Goal: Task Accomplishment & Management: Use online tool/utility

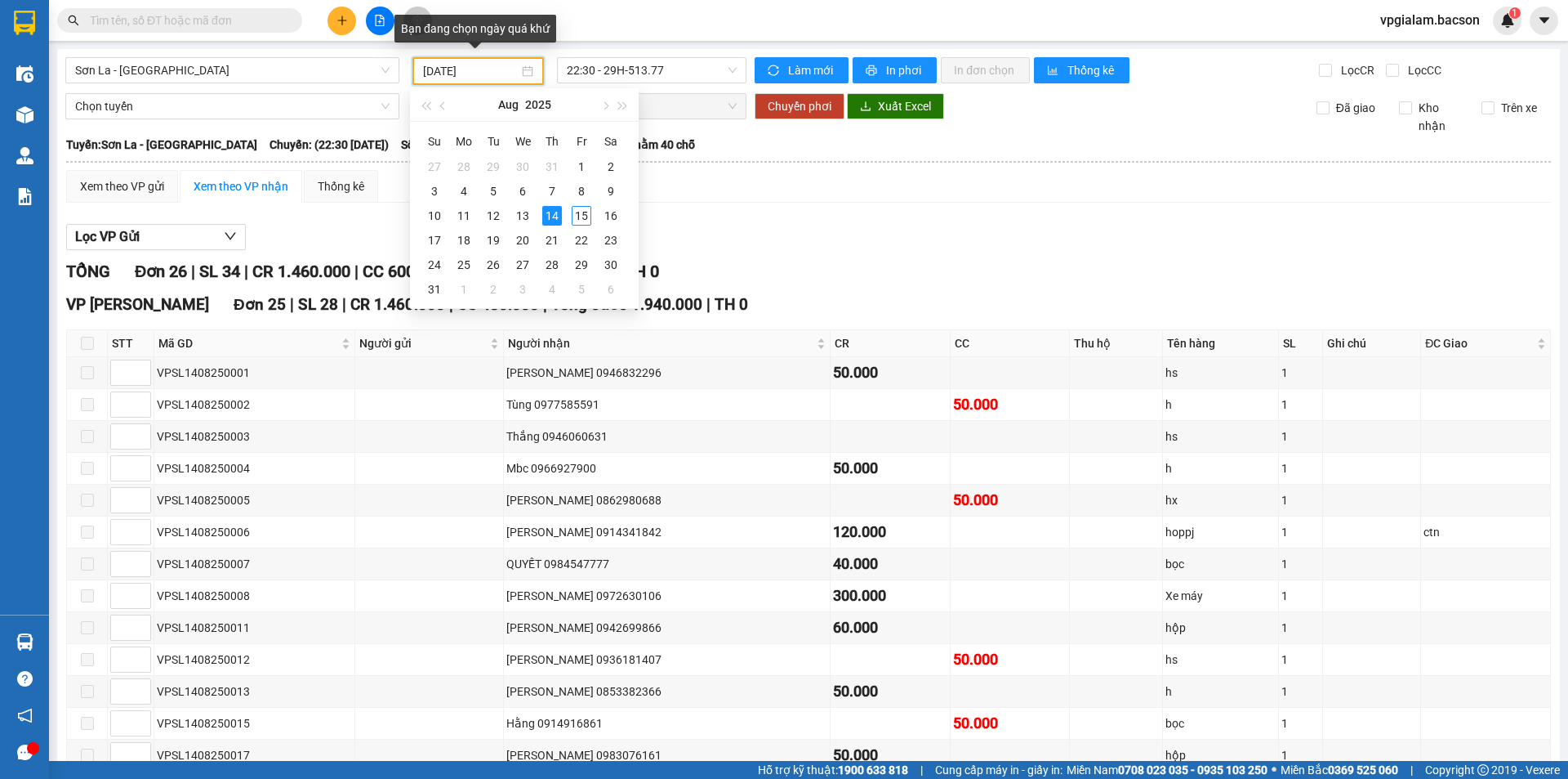
click at [483, 67] on input "[DATE]" at bounding box center [471, 71] width 96 height 18
click at [524, 215] on div "13" at bounding box center [523, 216] width 20 height 20
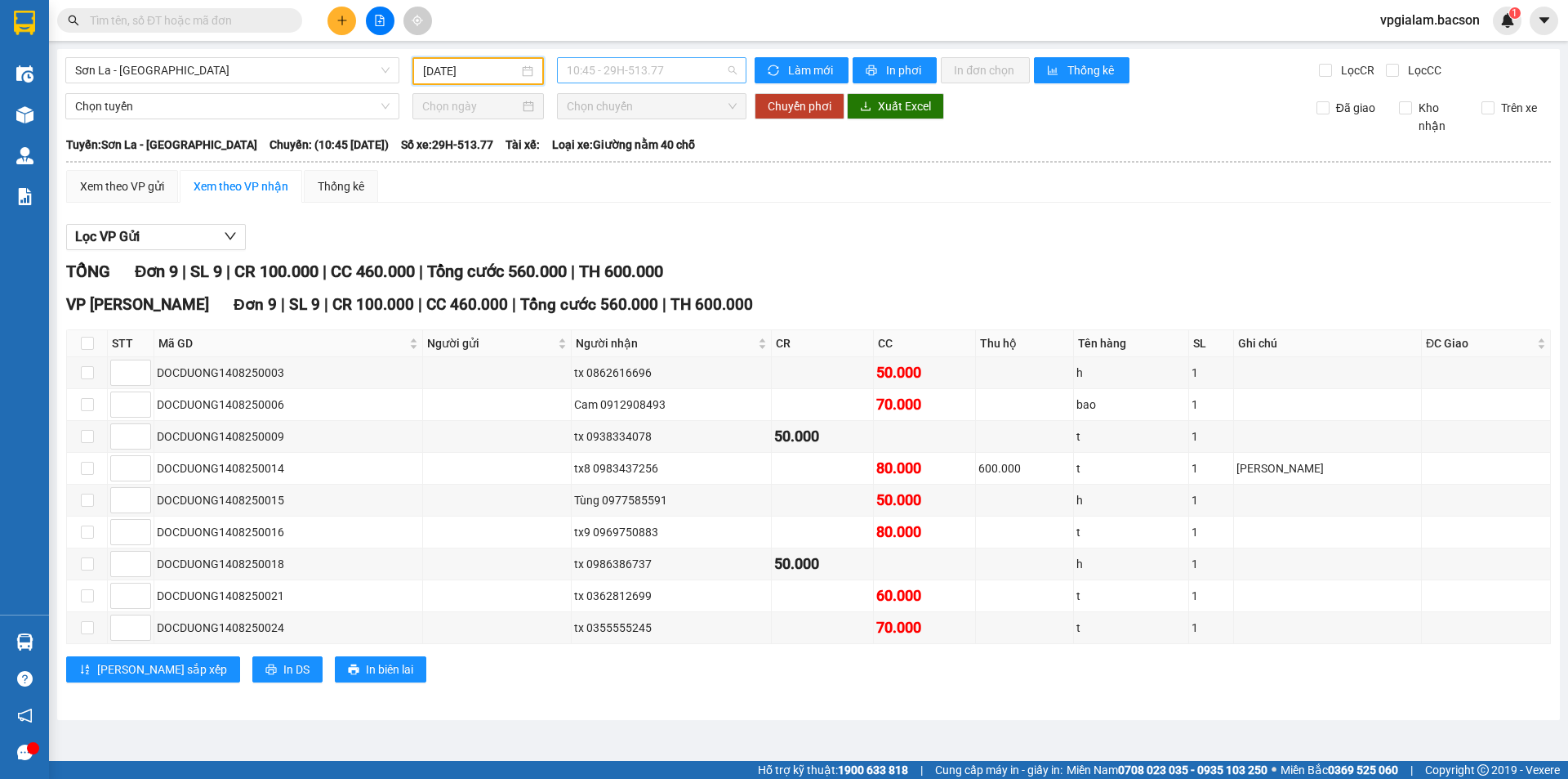
scroll to position [26, 0]
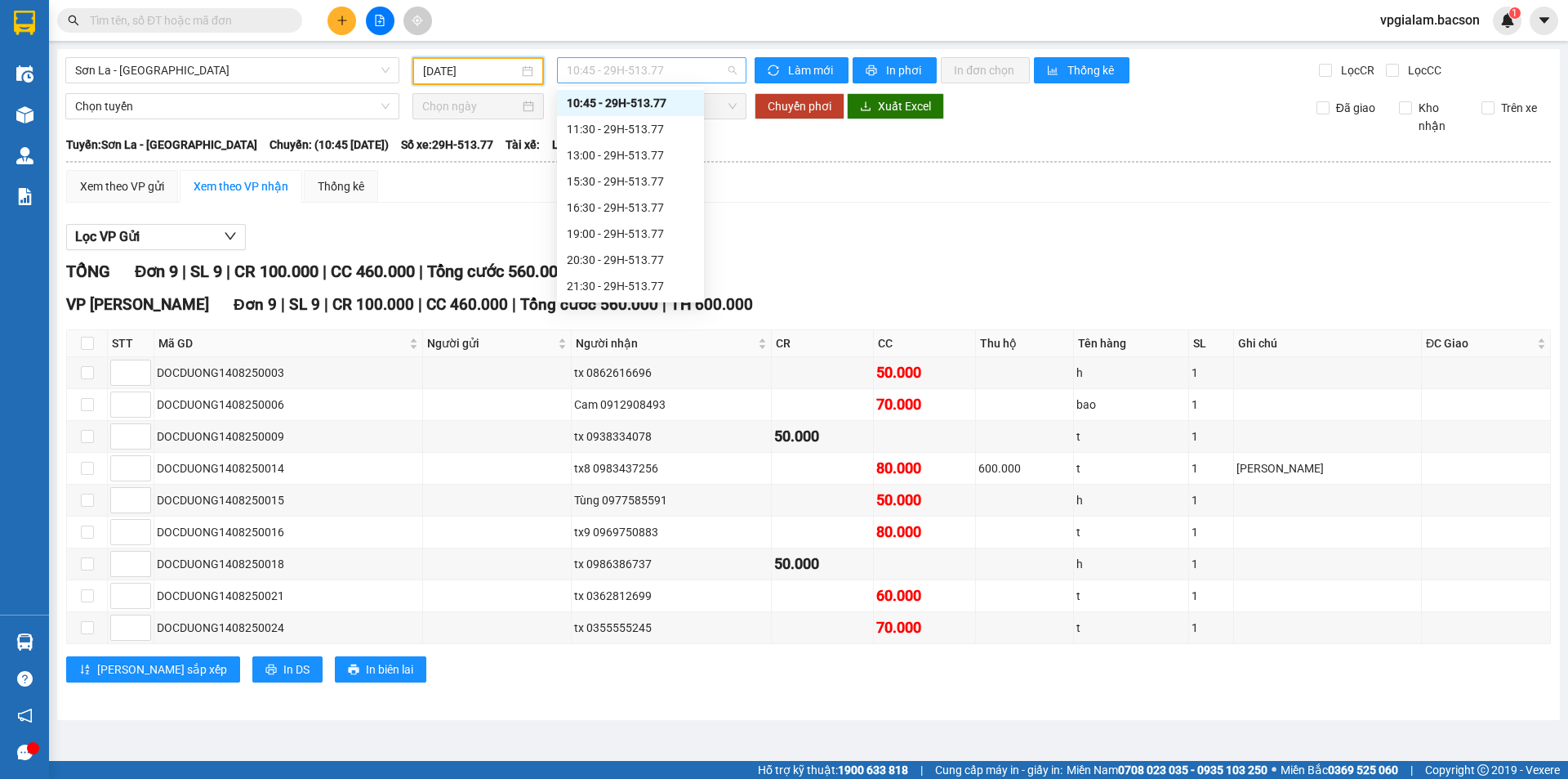
click at [600, 65] on span "10:45 - 29H-513.77" at bounding box center [652, 70] width 170 height 25
click at [627, 256] on div "20:30 - 29H-513.77" at bounding box center [630, 260] width 127 height 18
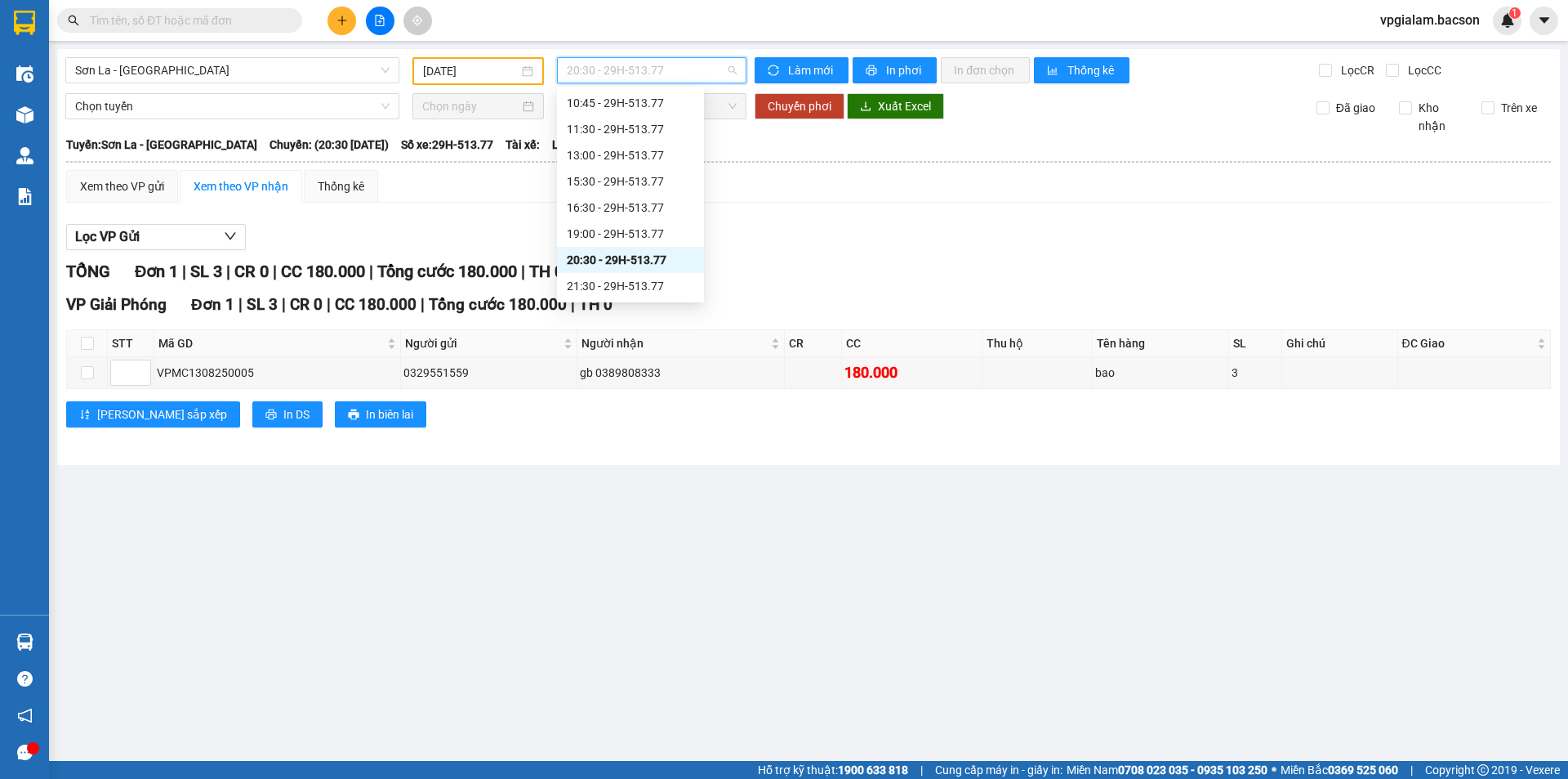
drag, startPoint x: 616, startPoint y: 73, endPoint x: 618, endPoint y: 87, distance: 14.1
click at [617, 73] on span "20:30 - 29H-513.77" at bounding box center [652, 70] width 170 height 25
click at [651, 289] on div "21:30 - 29H-513.77" at bounding box center [630, 286] width 127 height 18
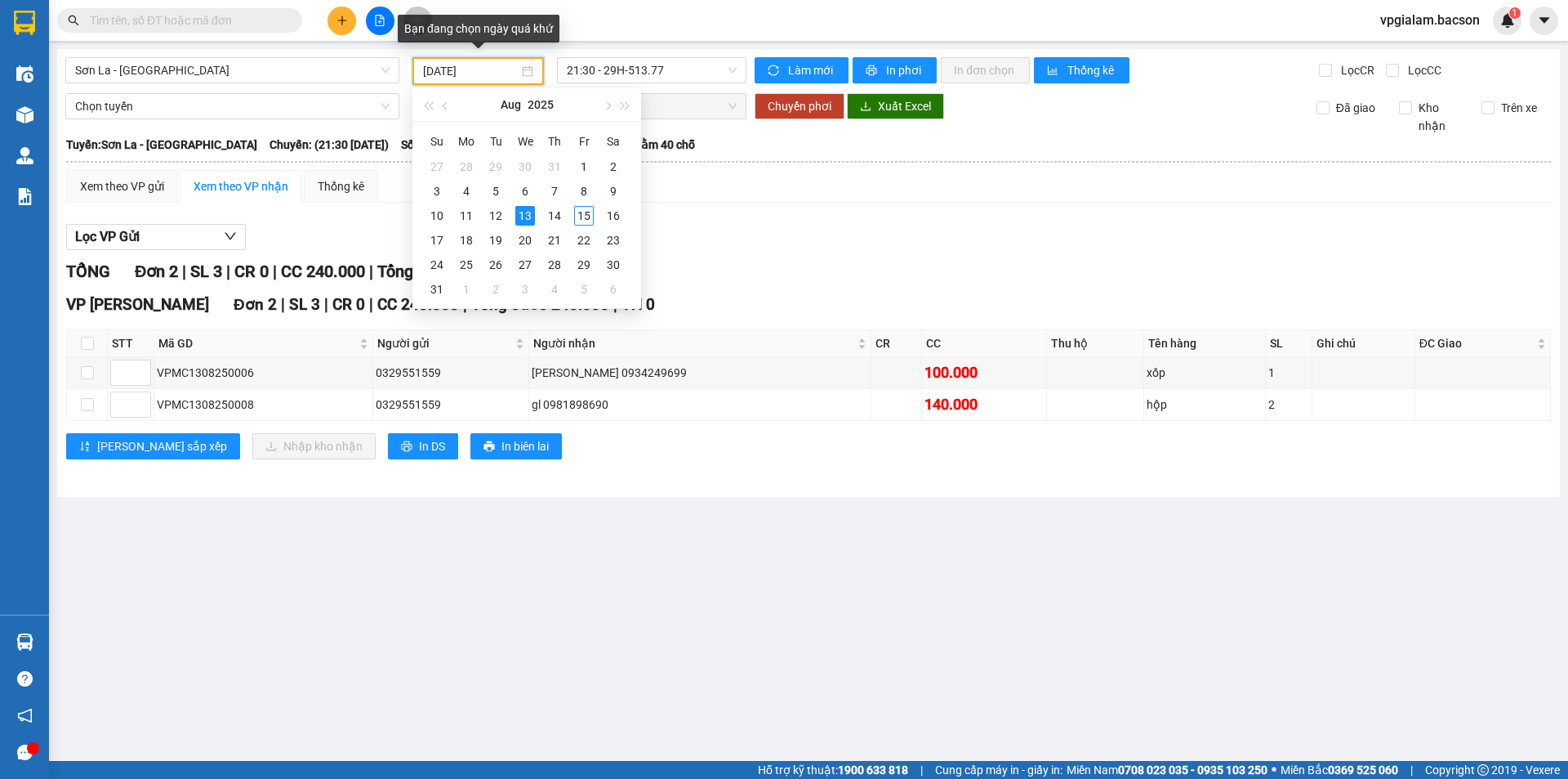
click at [440, 64] on input "[DATE]" at bounding box center [471, 71] width 96 height 18
click at [553, 209] on div "14" at bounding box center [554, 216] width 20 height 20
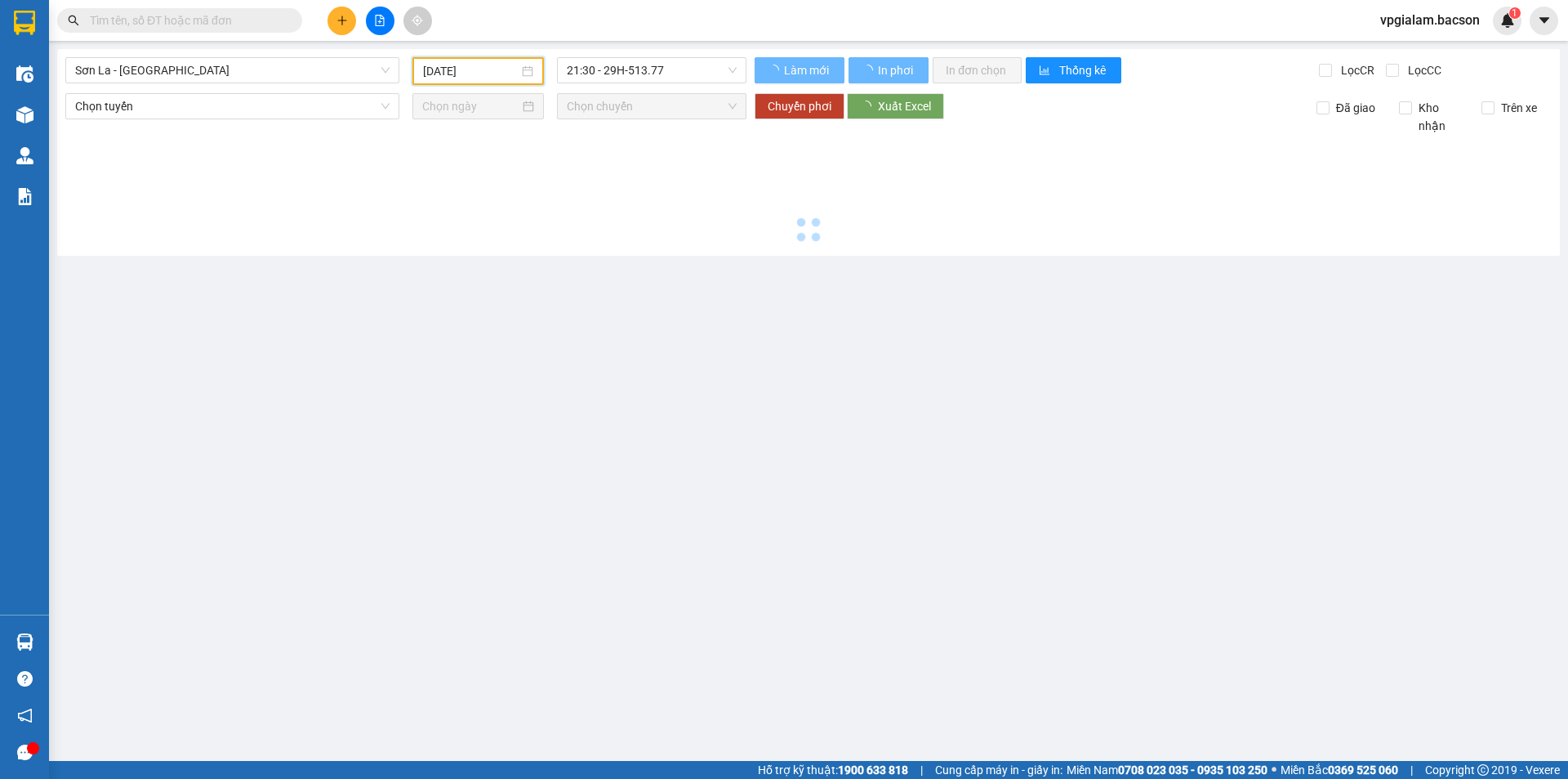
type input "[DATE]"
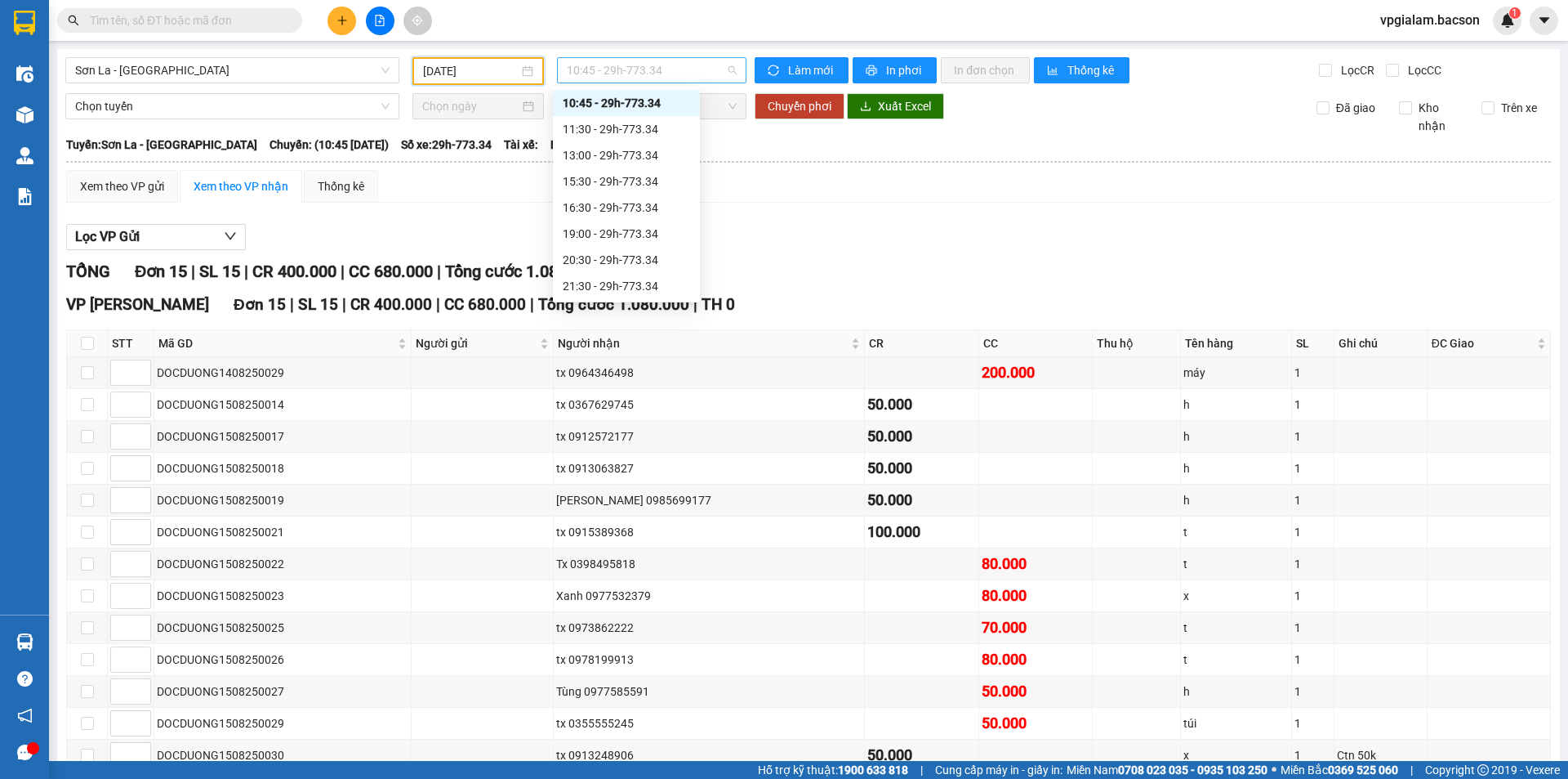
click at [643, 63] on span "10:45 - 29h-773.34" at bounding box center [652, 70] width 170 height 25
click at [624, 229] on div "21:30 - 29h-773.34" at bounding box center [626, 234] width 127 height 18
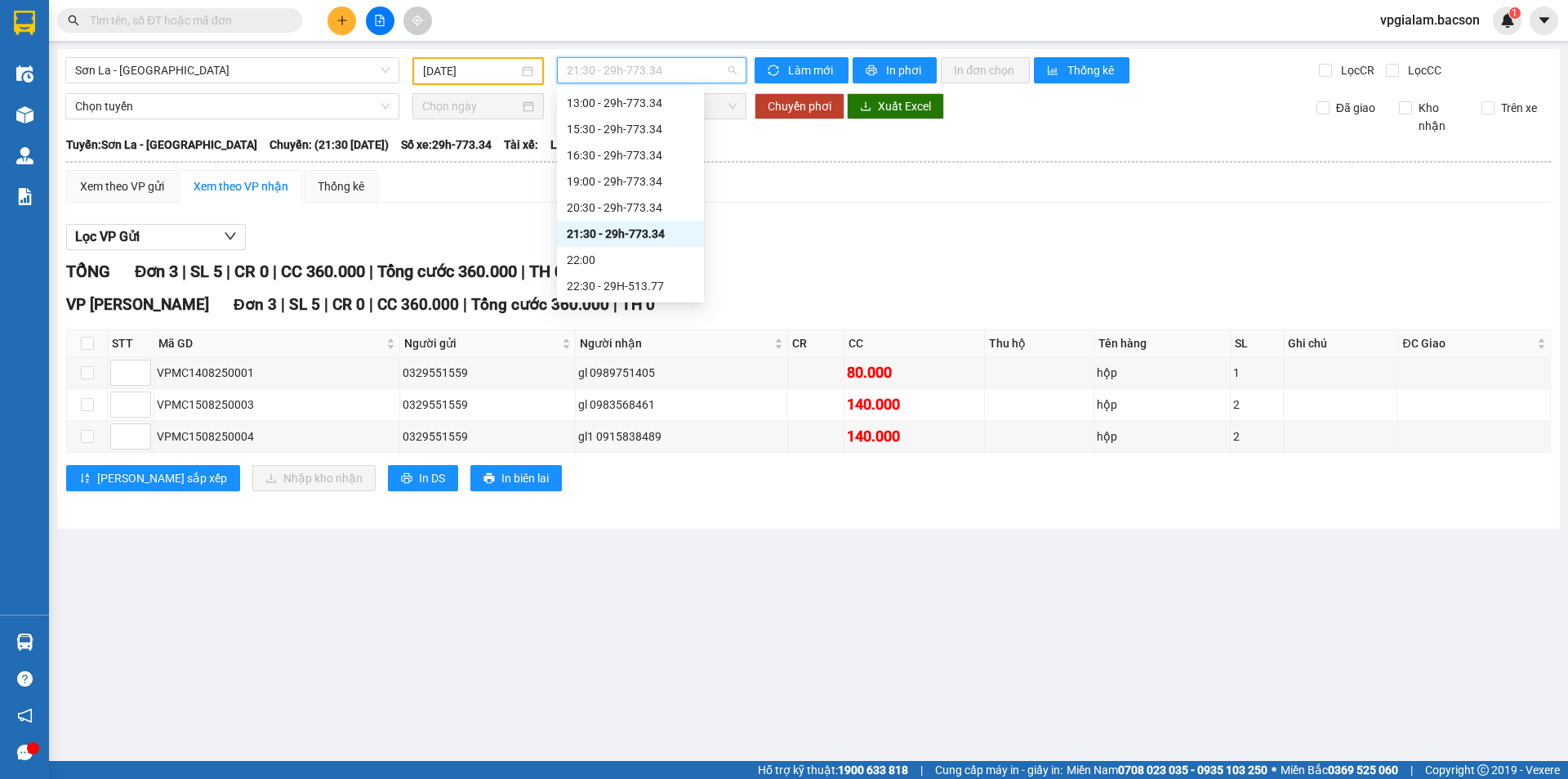
drag, startPoint x: 596, startPoint y: 71, endPoint x: 592, endPoint y: 87, distance: 16.5
click at [592, 87] on body "Kết quả [PERSON_NAME] ( 0 ) Bộ lọc No Data vpgialam.bacson 1 Điều [PERSON_NAME]…" at bounding box center [784, 390] width 1568 height 779
click at [636, 154] on div "16:30 - 29h-773.34" at bounding box center [630, 155] width 127 height 18
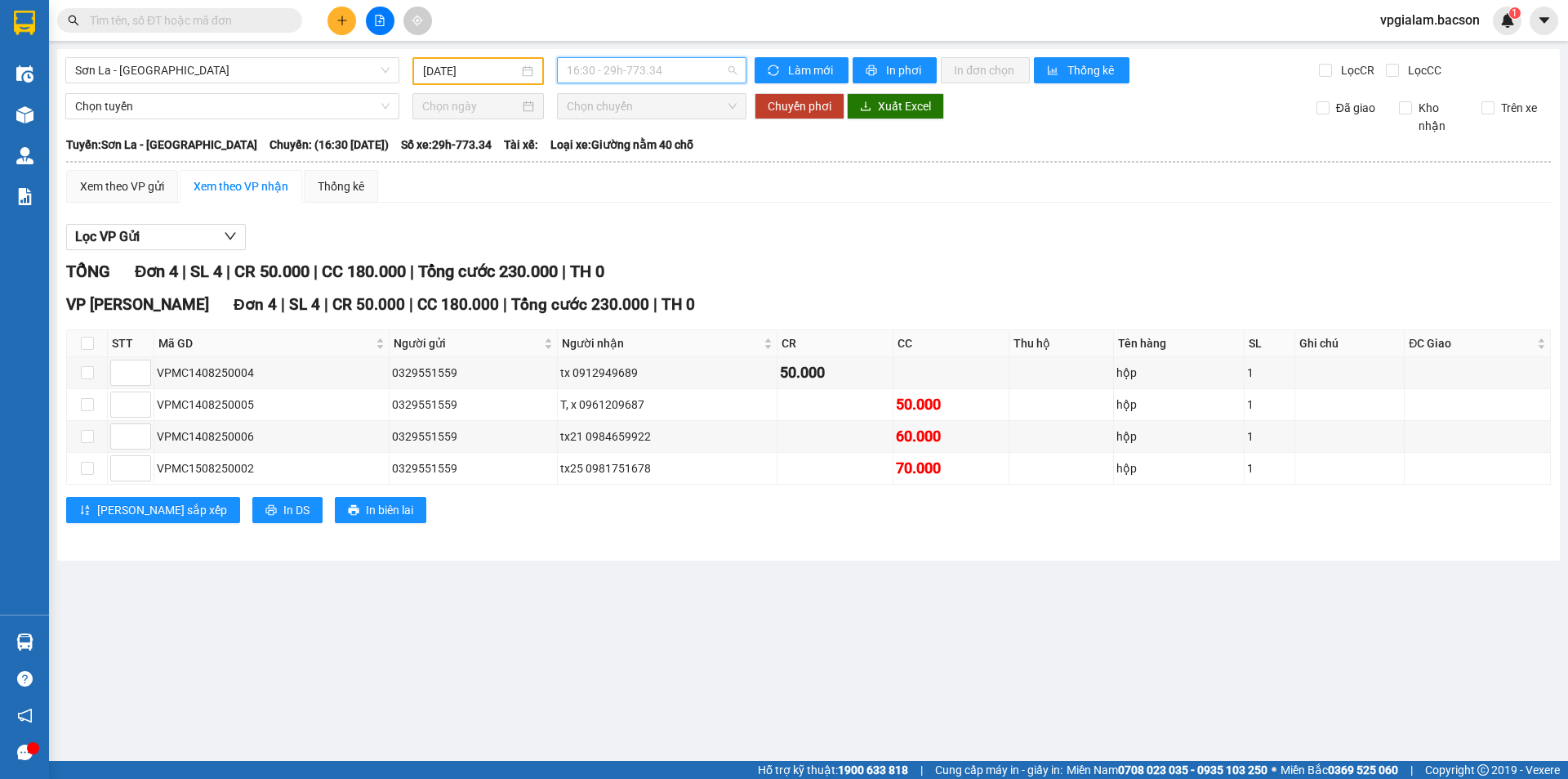
click at [627, 68] on span "16:30 - 29h-773.34" at bounding box center [652, 70] width 170 height 25
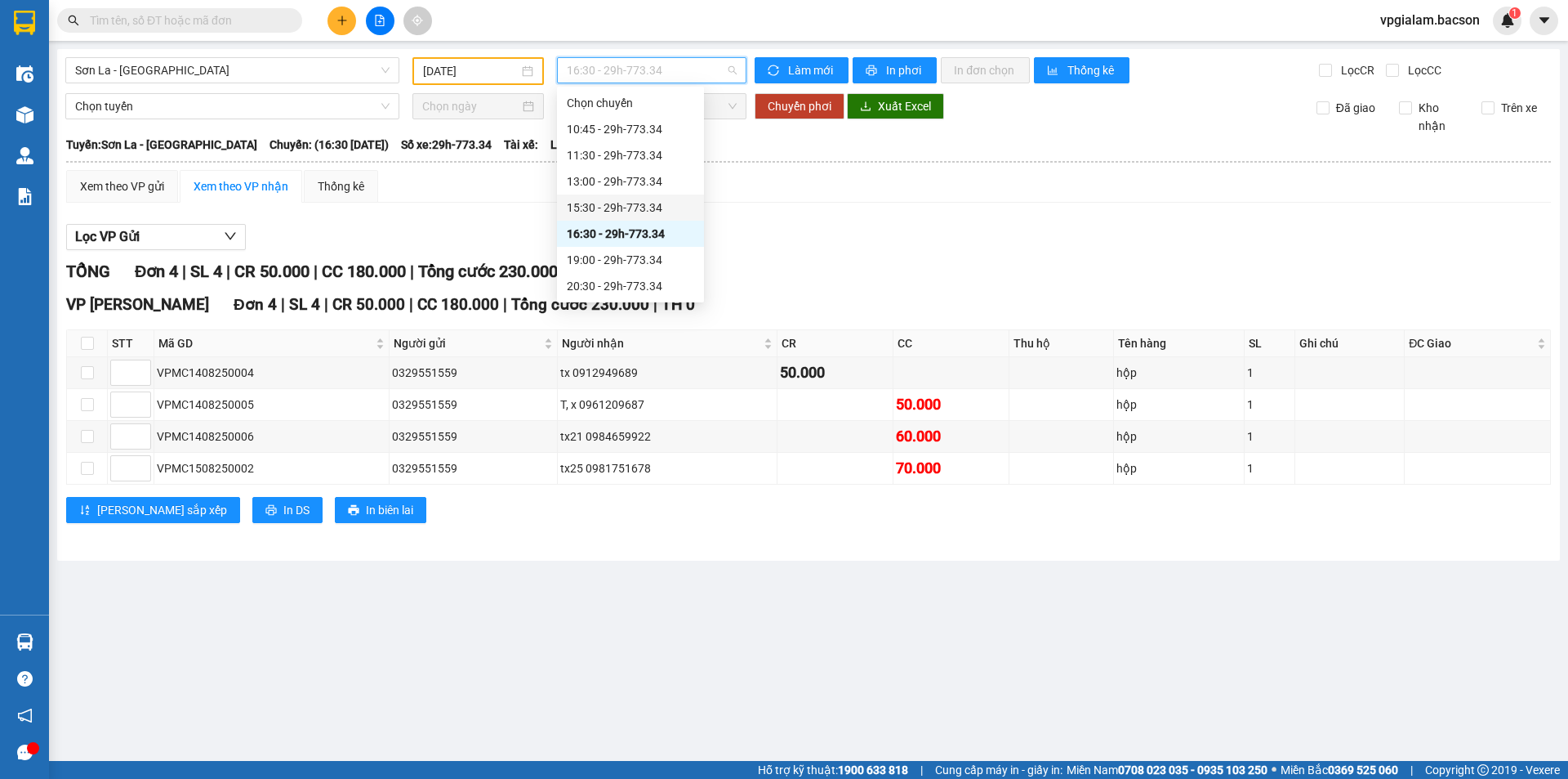
click at [623, 206] on div "15:30 - 29h-773.34" at bounding box center [630, 208] width 127 height 18
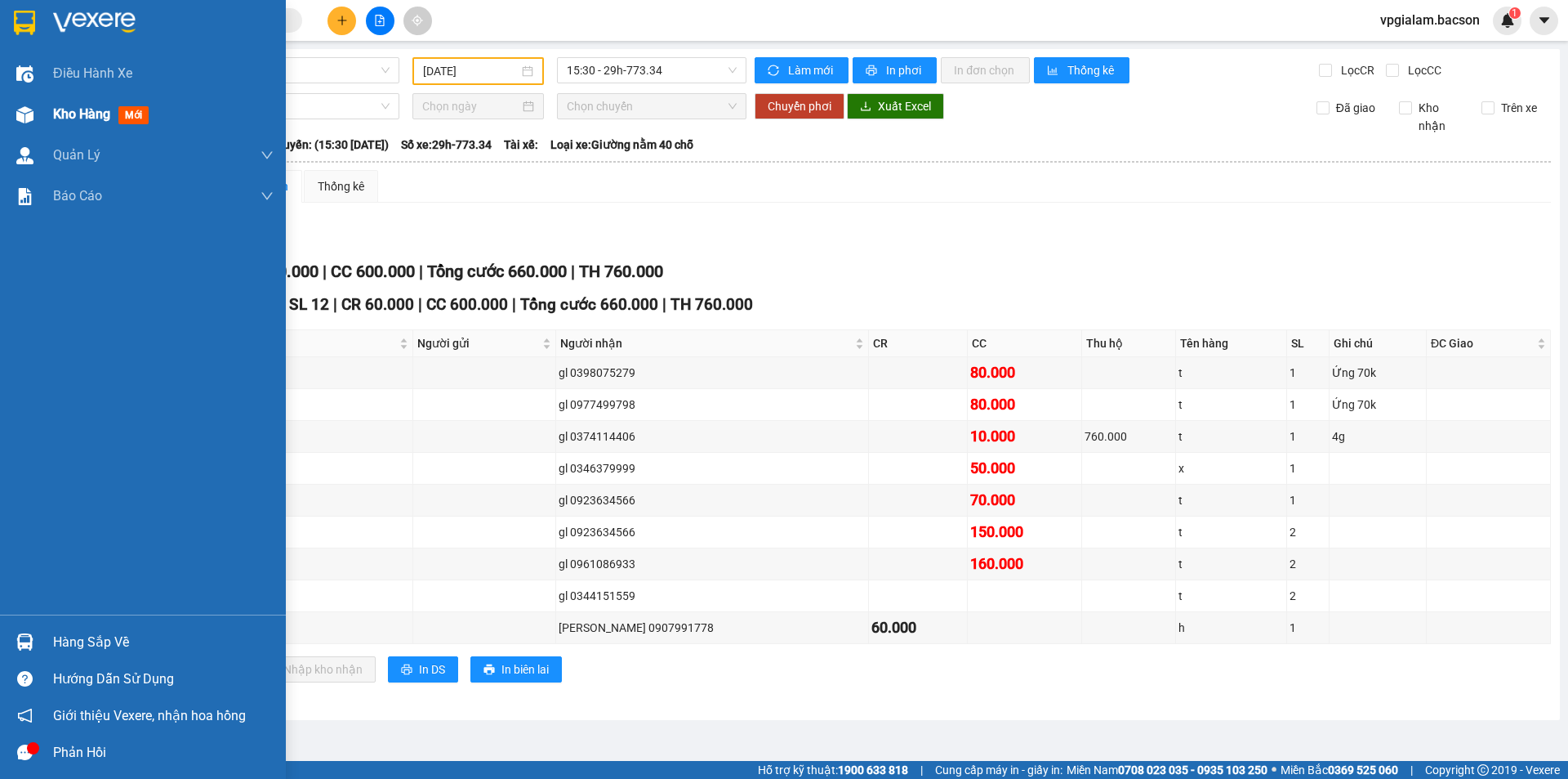
click at [148, 118] on span "mới" at bounding box center [134, 116] width 31 height 18
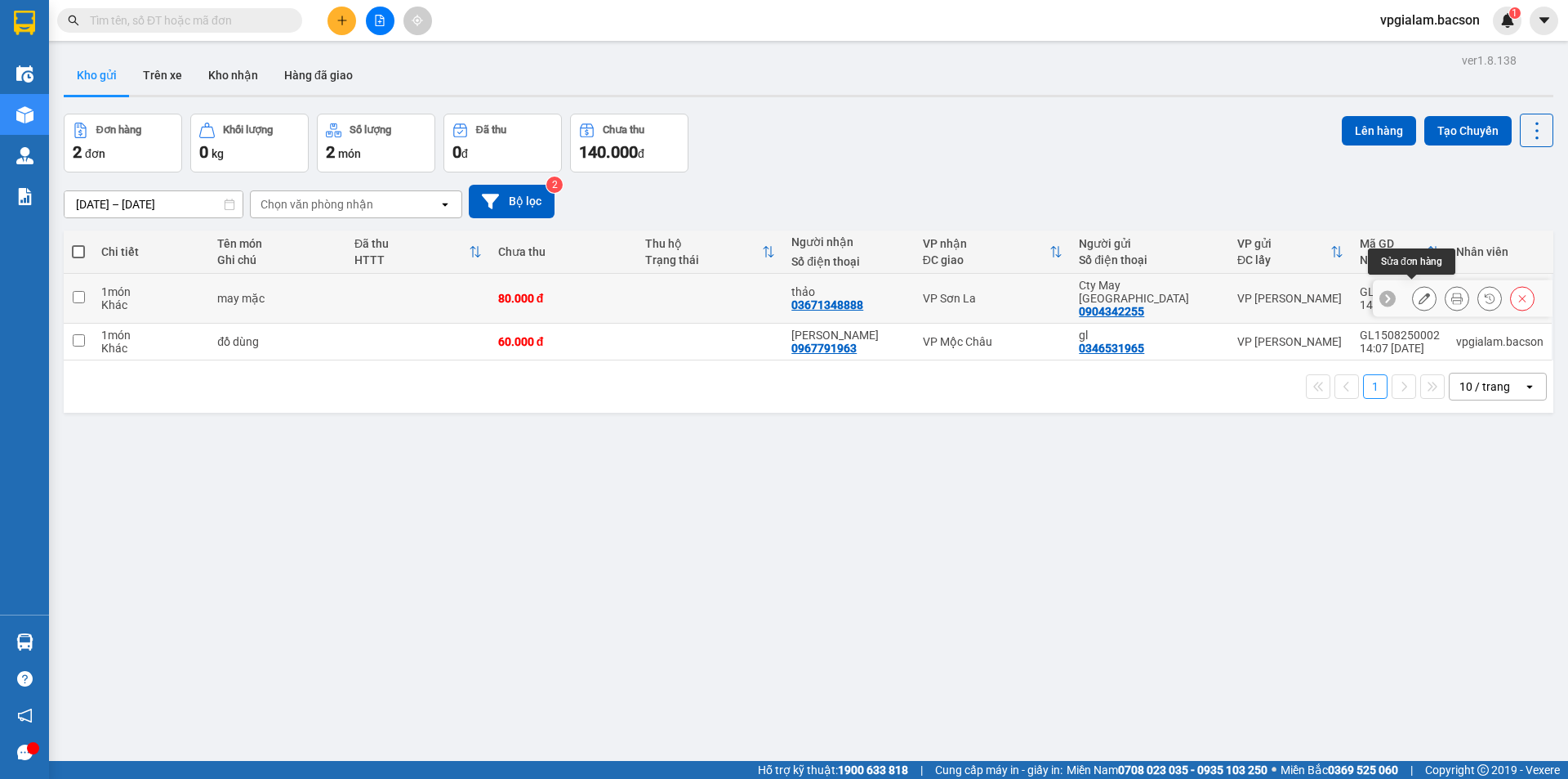
click at [1419, 293] on icon at bounding box center [1424, 298] width 12 height 12
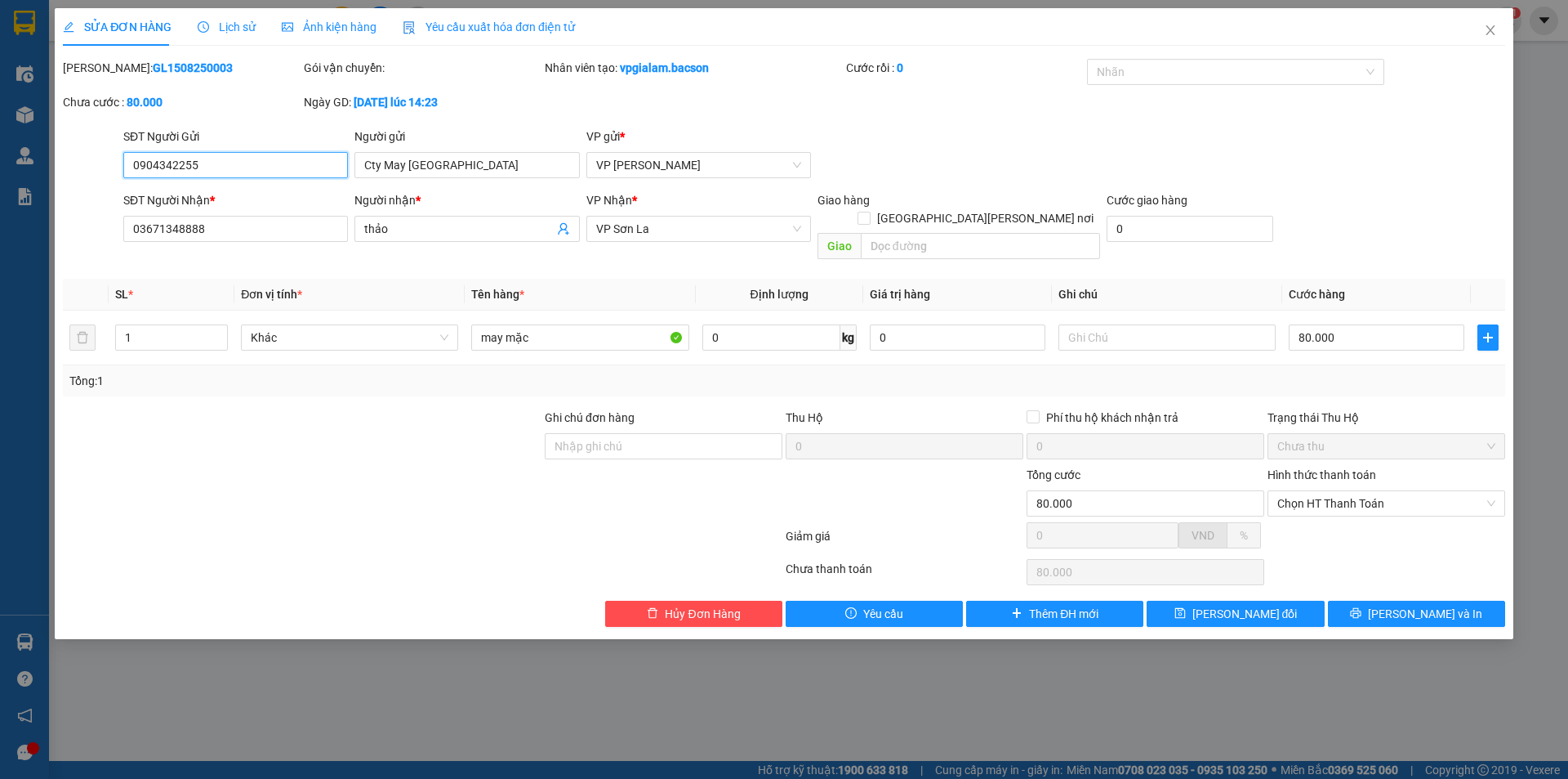
click at [1308, 434] on span "Chưa thu" at bounding box center [1387, 446] width 218 height 25
click at [1282, 434] on span "Chưa thu" at bounding box center [1387, 446] width 218 height 25
click at [1349, 446] on div "Trạng thái Thu Hộ Chưa thu" at bounding box center [1387, 437] width 238 height 57
click at [1339, 468] on label "Hình thức thanh toán" at bounding box center [1322, 474] width 109 height 13
click at [1339, 491] on input "Hình thức thanh toán" at bounding box center [1381, 503] width 206 height 25
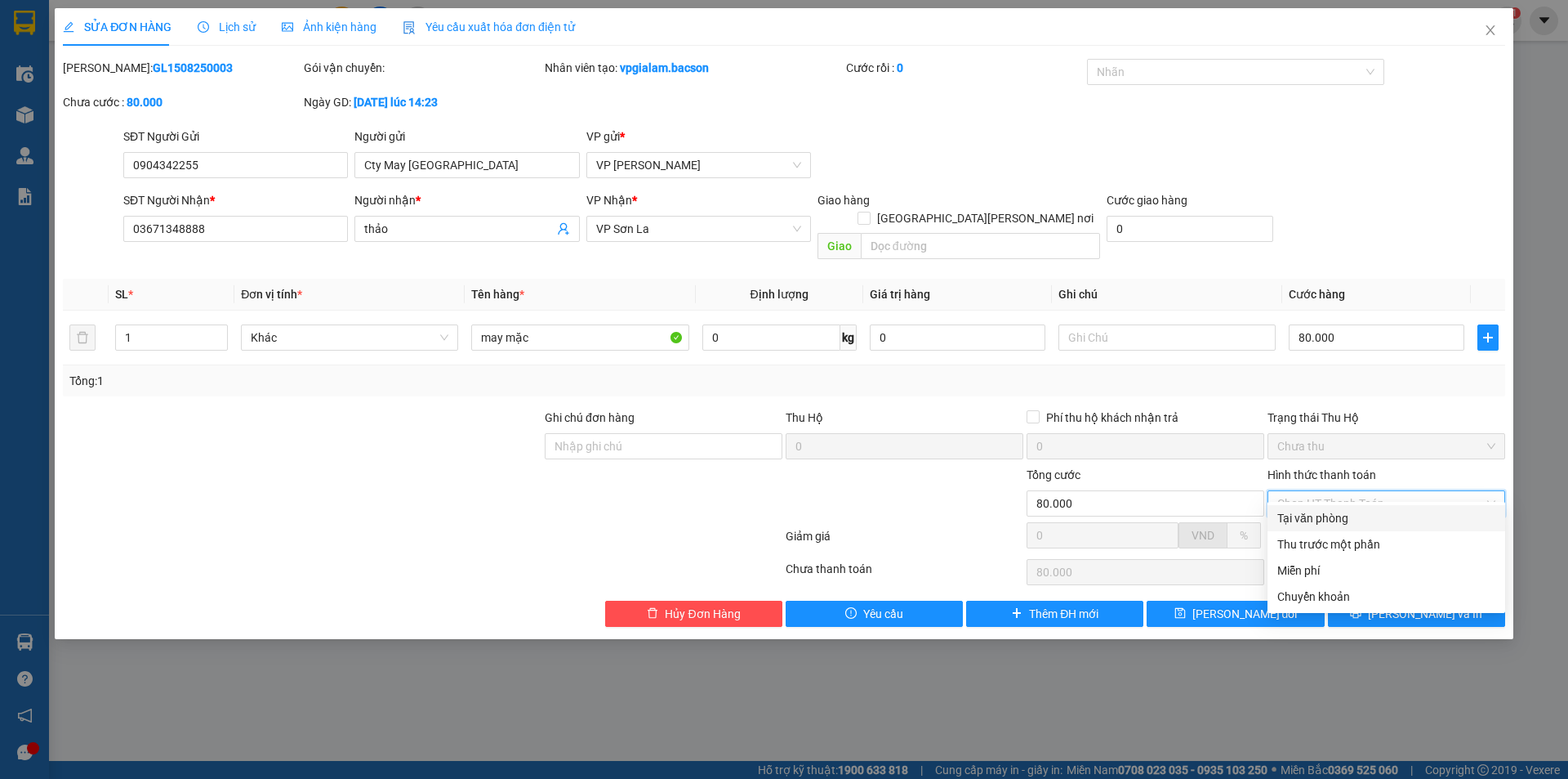
click at [1326, 522] on div "Tại văn phòng" at bounding box center [1387, 518] width 218 height 18
type input "0"
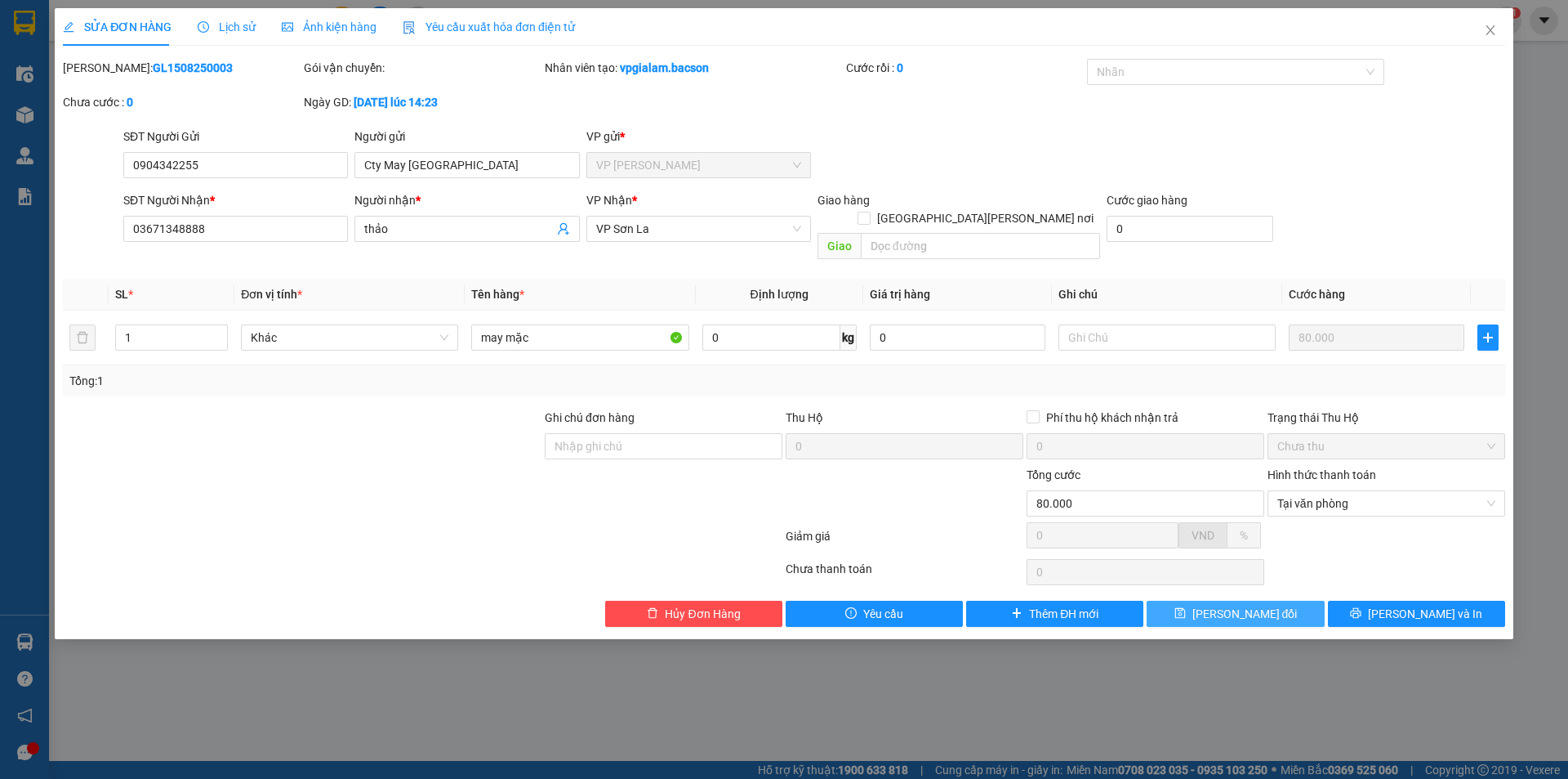
click at [1206, 601] on button "[PERSON_NAME] đổi" at bounding box center [1235, 614] width 177 height 26
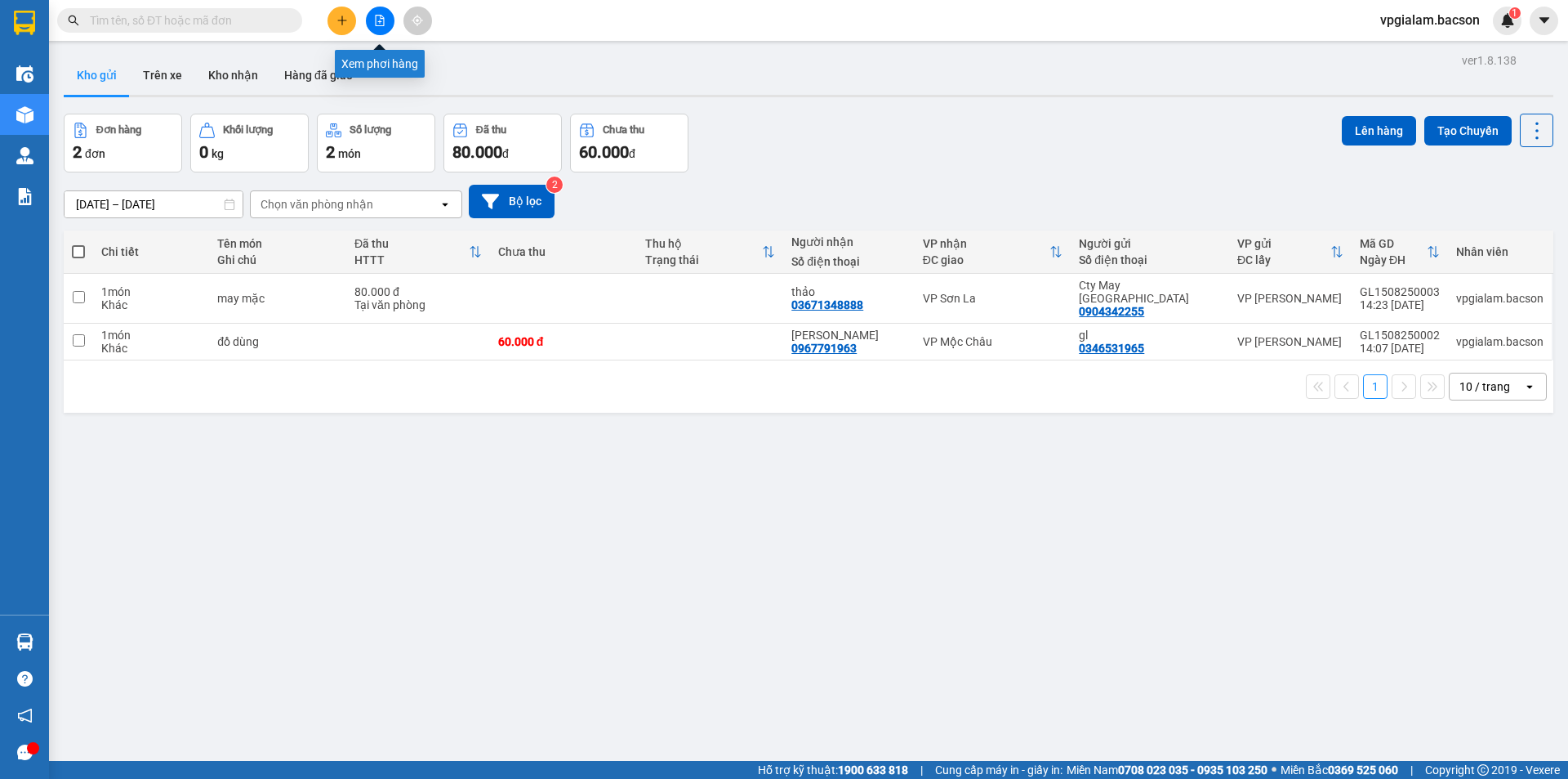
drag, startPoint x: 378, startPoint y: 21, endPoint x: 385, endPoint y: 35, distance: 15.7
click at [377, 24] on icon "file-add" at bounding box center [379, 21] width 12 height 12
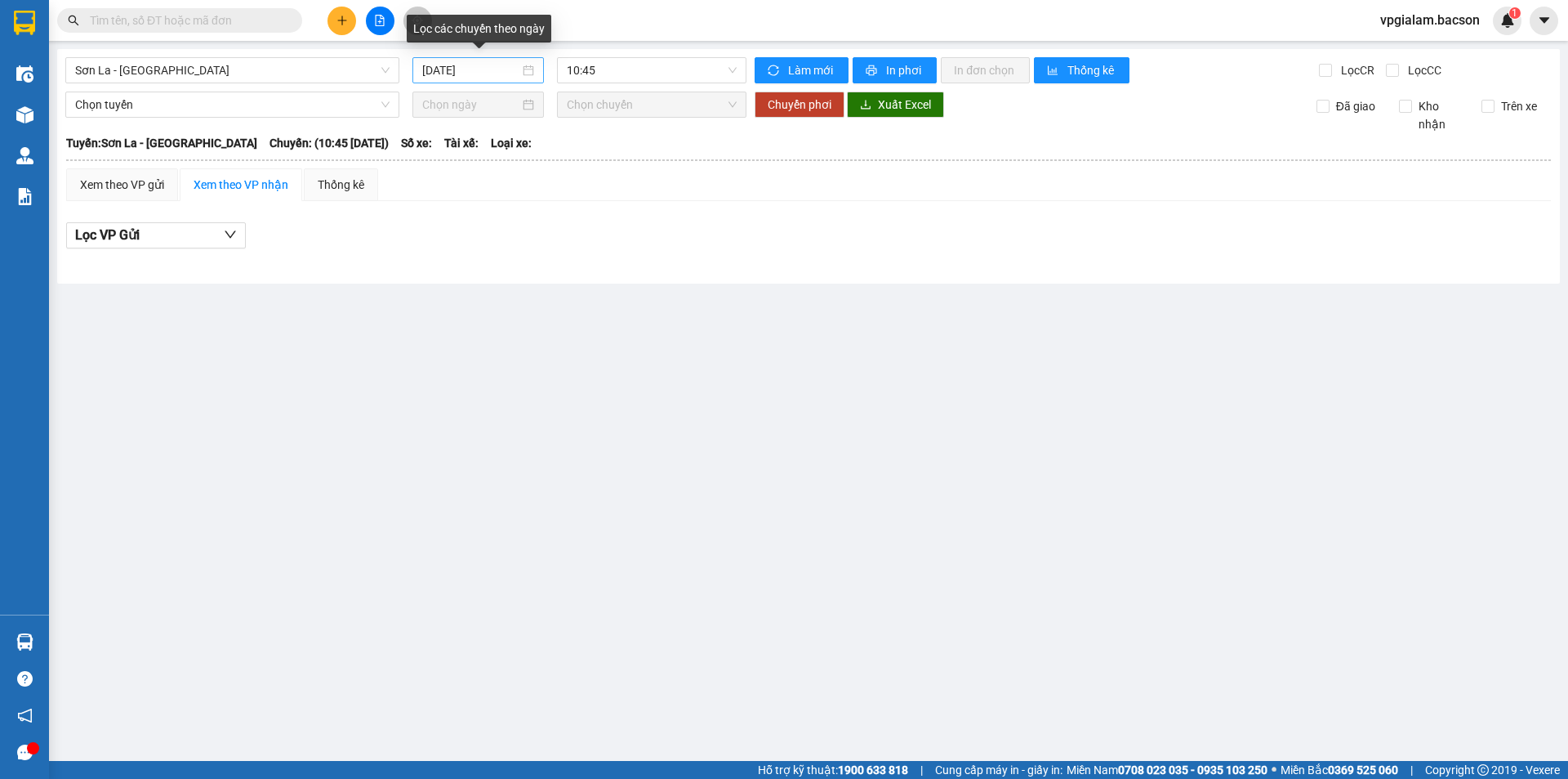
click at [464, 72] on input "[DATE]" at bounding box center [471, 70] width 97 height 18
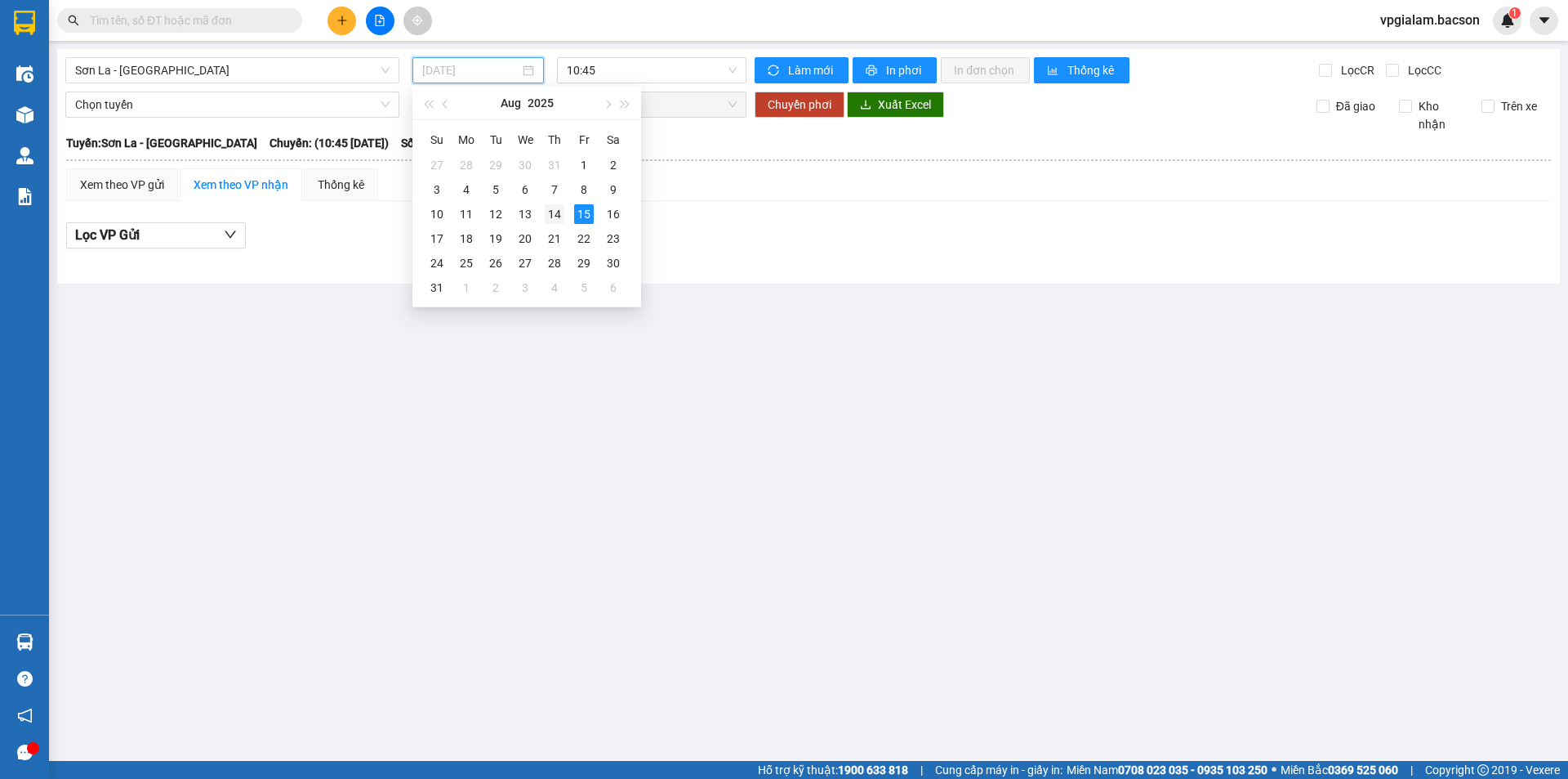
click at [553, 210] on div "14" at bounding box center [554, 215] width 20 height 20
type input "[DATE]"
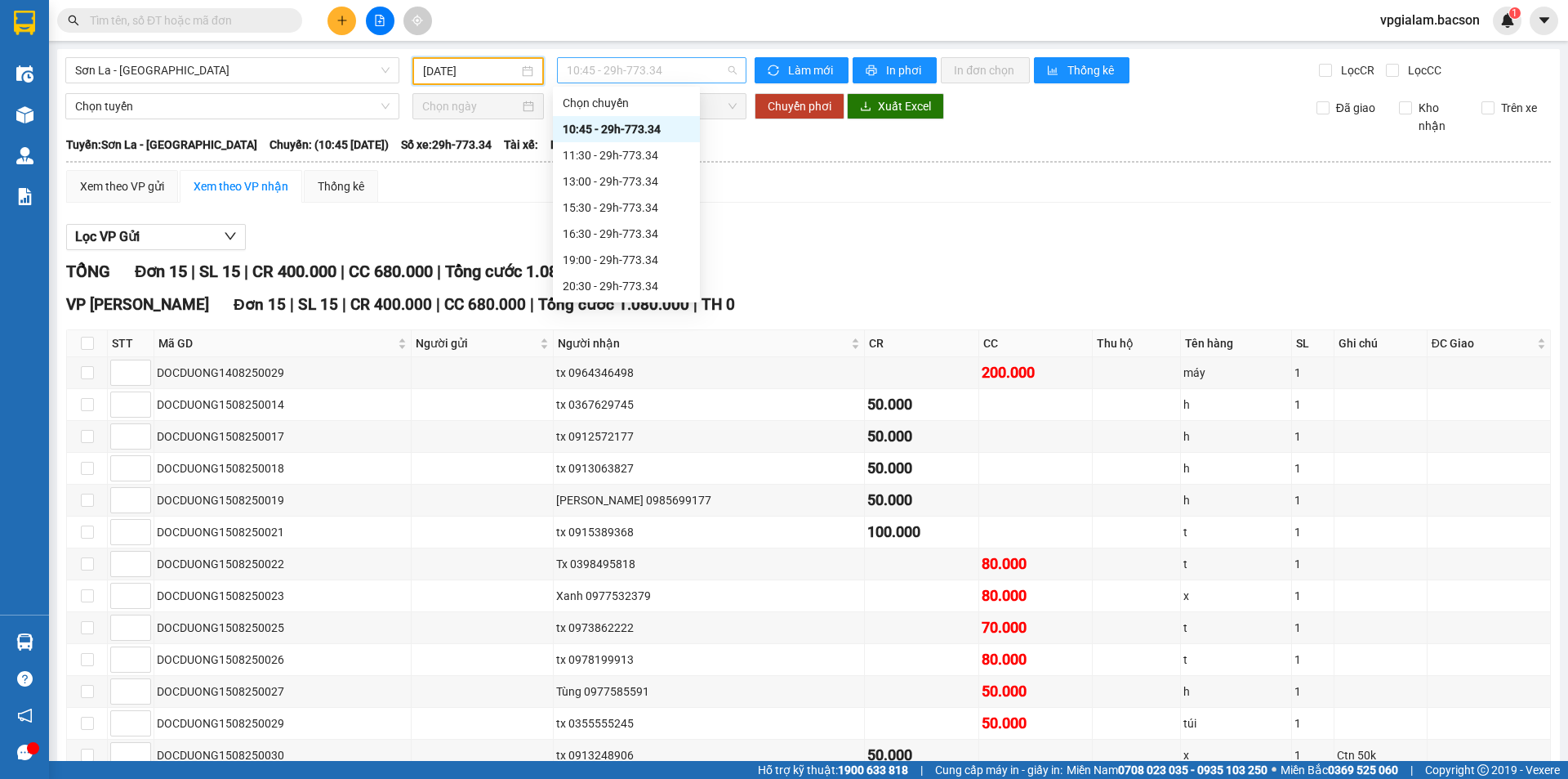
click at [638, 70] on span "10:45 - 29h-773.34" at bounding box center [652, 70] width 170 height 25
click at [644, 205] on div "15:30 - 29h-773.34" at bounding box center [626, 208] width 127 height 18
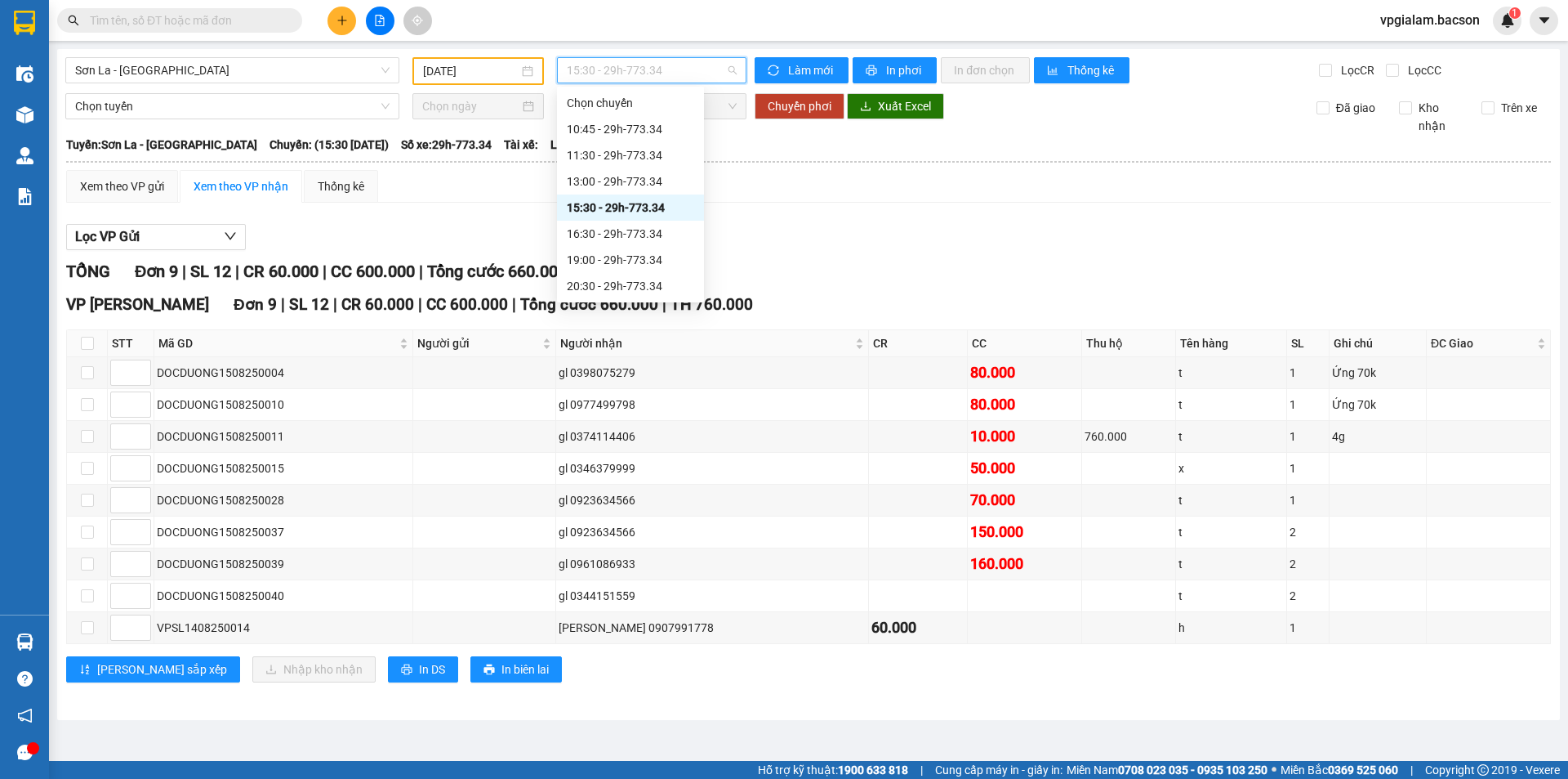
click at [658, 73] on span "15:30 - 29h-773.34" at bounding box center [652, 70] width 170 height 25
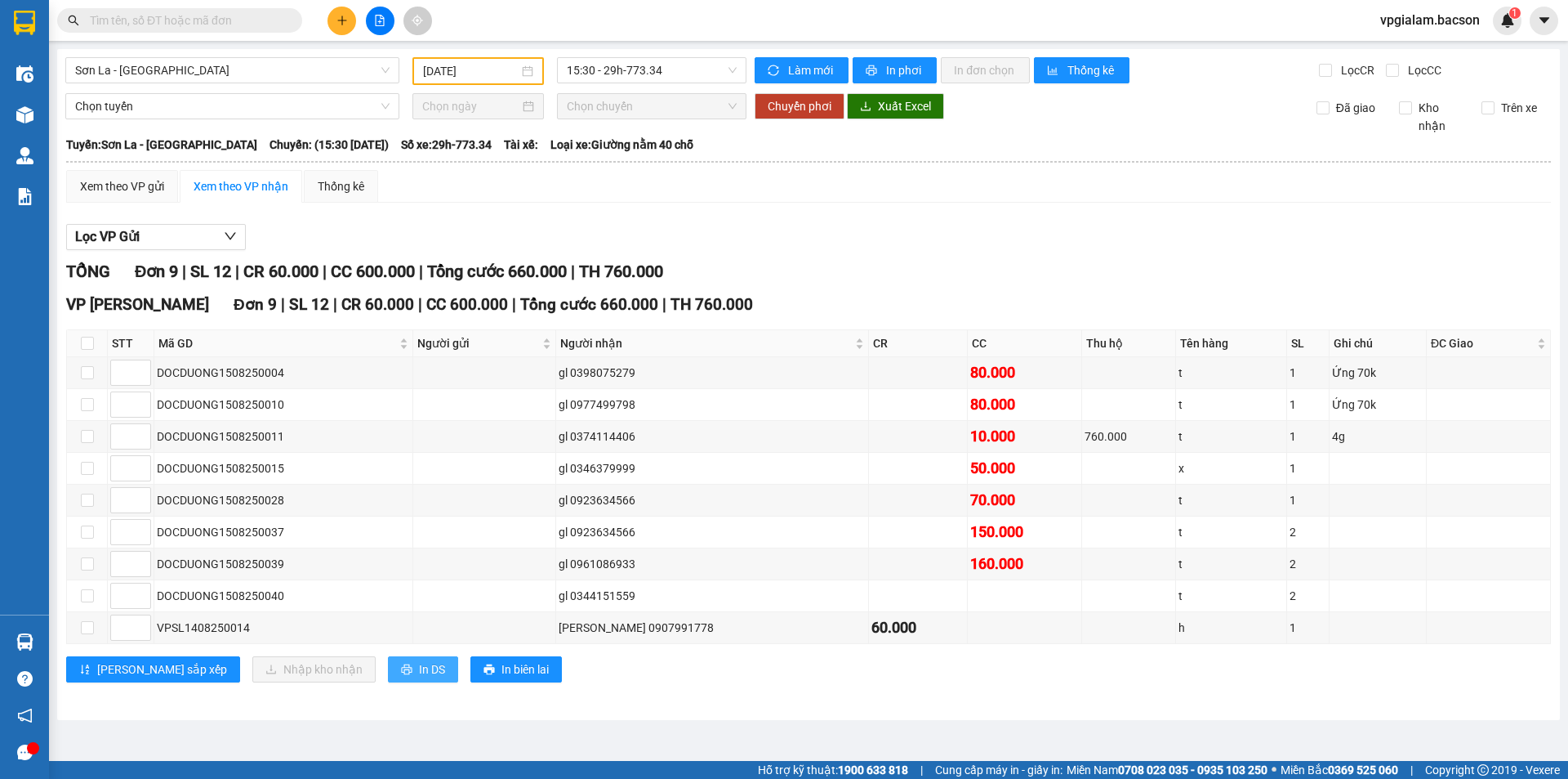
click at [419, 668] on span "In DS" at bounding box center [432, 669] width 26 height 18
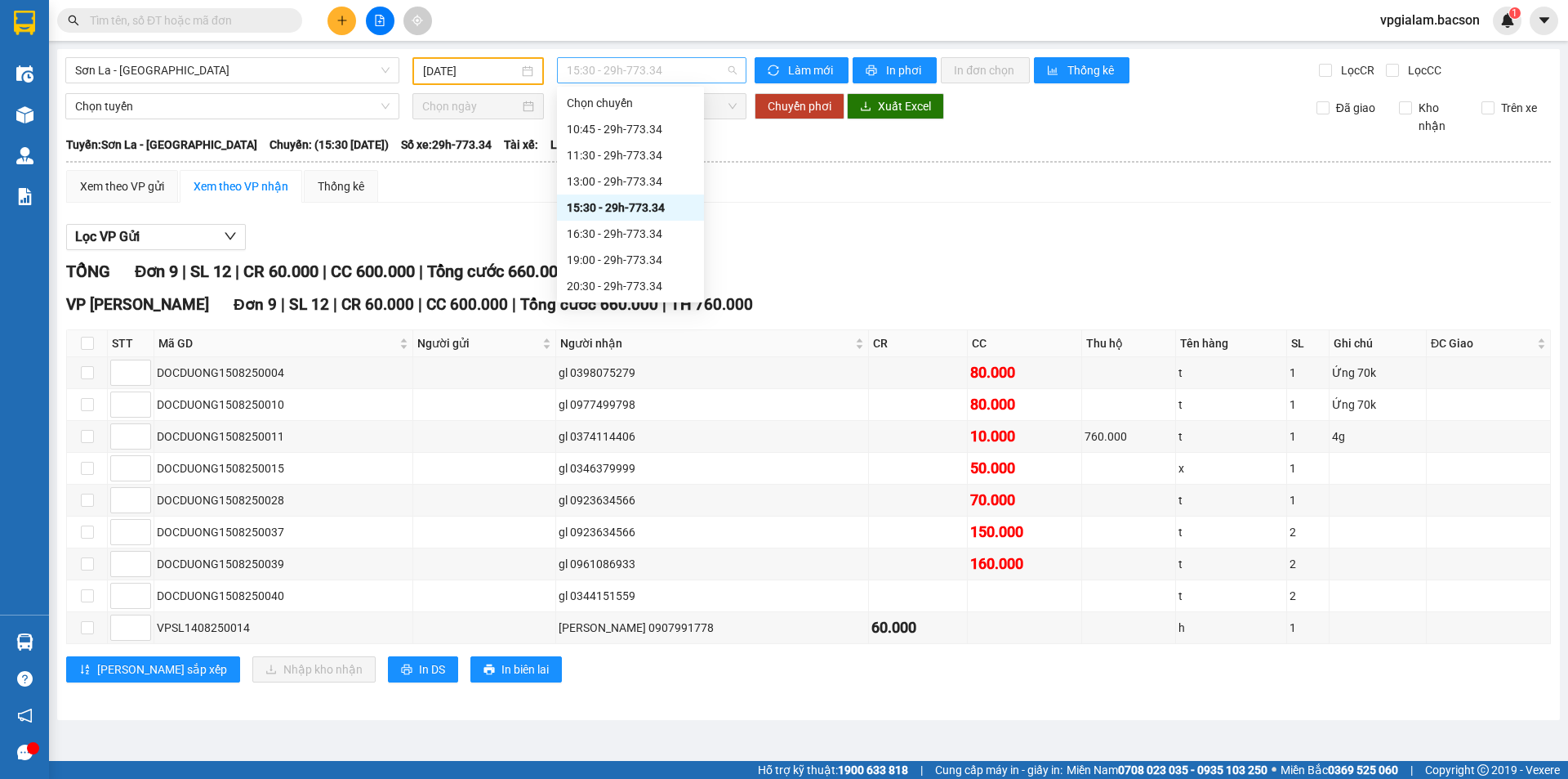
click at [607, 75] on span "15:30 - 29h-773.34" at bounding box center [652, 70] width 170 height 25
click at [628, 238] on div "21:30 - 29h-773.34" at bounding box center [630, 234] width 127 height 18
